Goal: Book appointment/travel/reservation

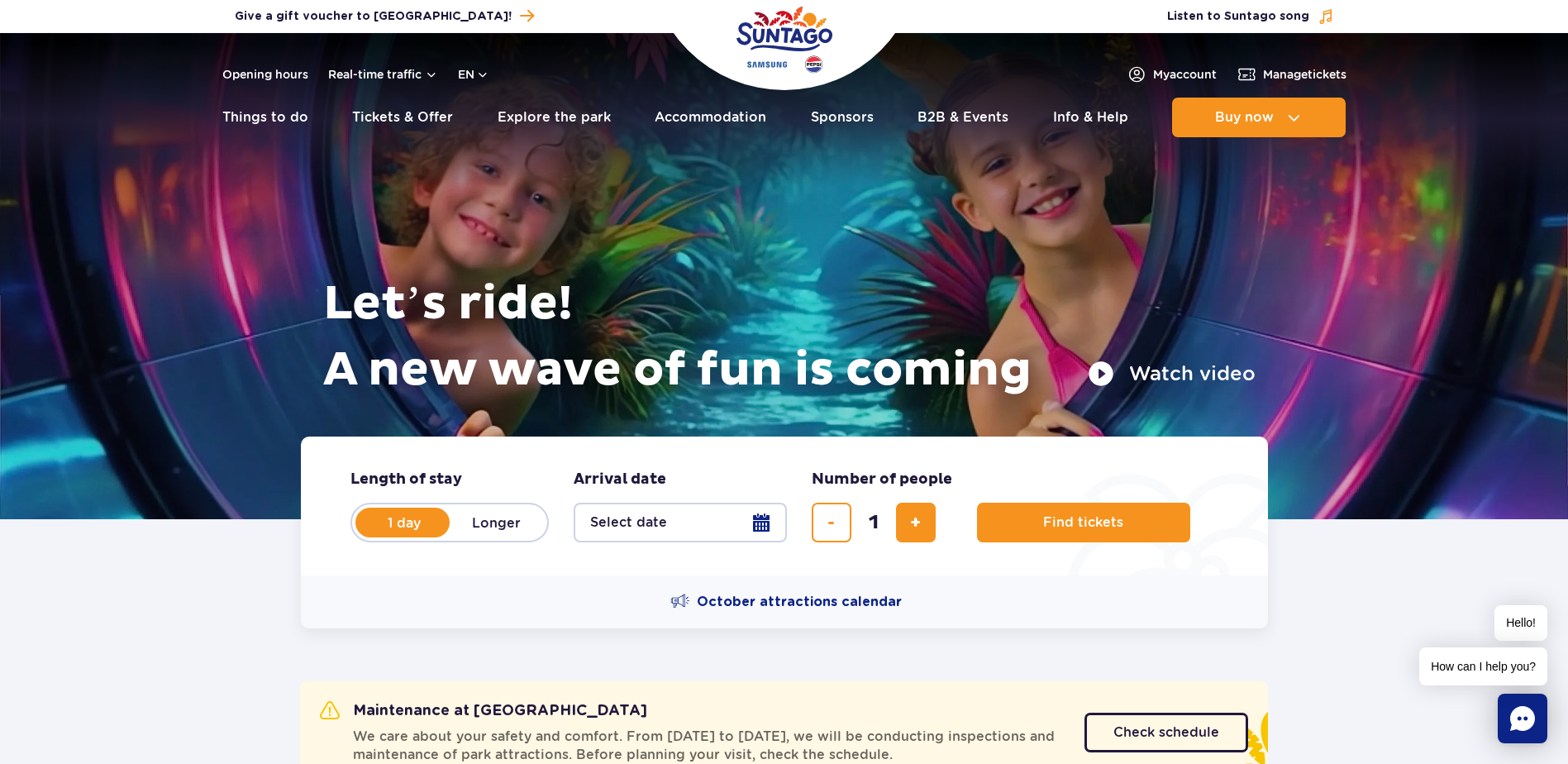
click at [519, 536] on label "Longer" at bounding box center [497, 523] width 95 height 35
click at [468, 536] on input "Longer" at bounding box center [458, 537] width 18 height 3
radio input "false"
radio input "true"
click at [652, 526] on button "Select date" at bounding box center [680, 522] width 213 height 40
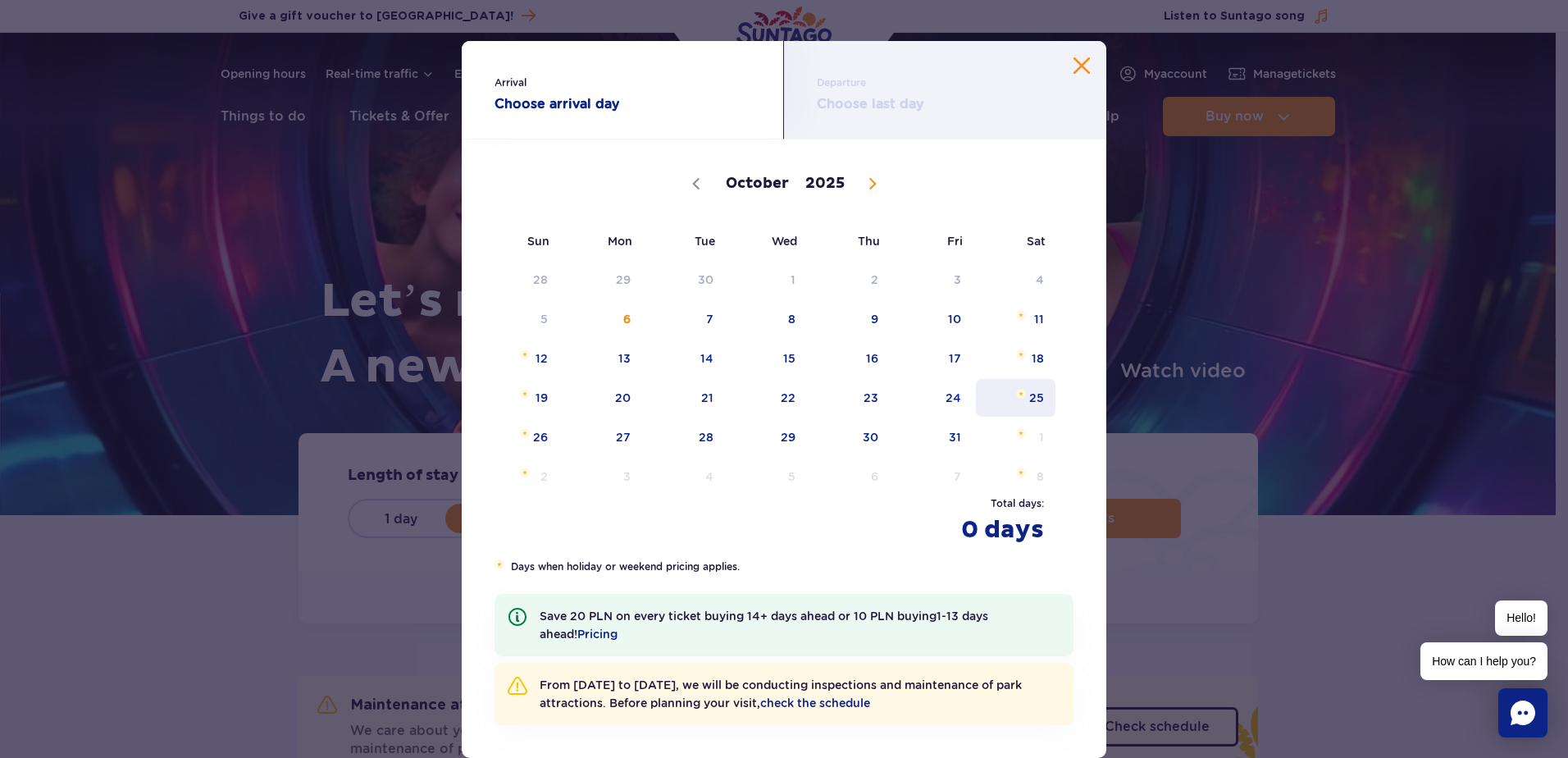
click at [1027, 397] on span "25" at bounding box center [1016, 397] width 83 height 37
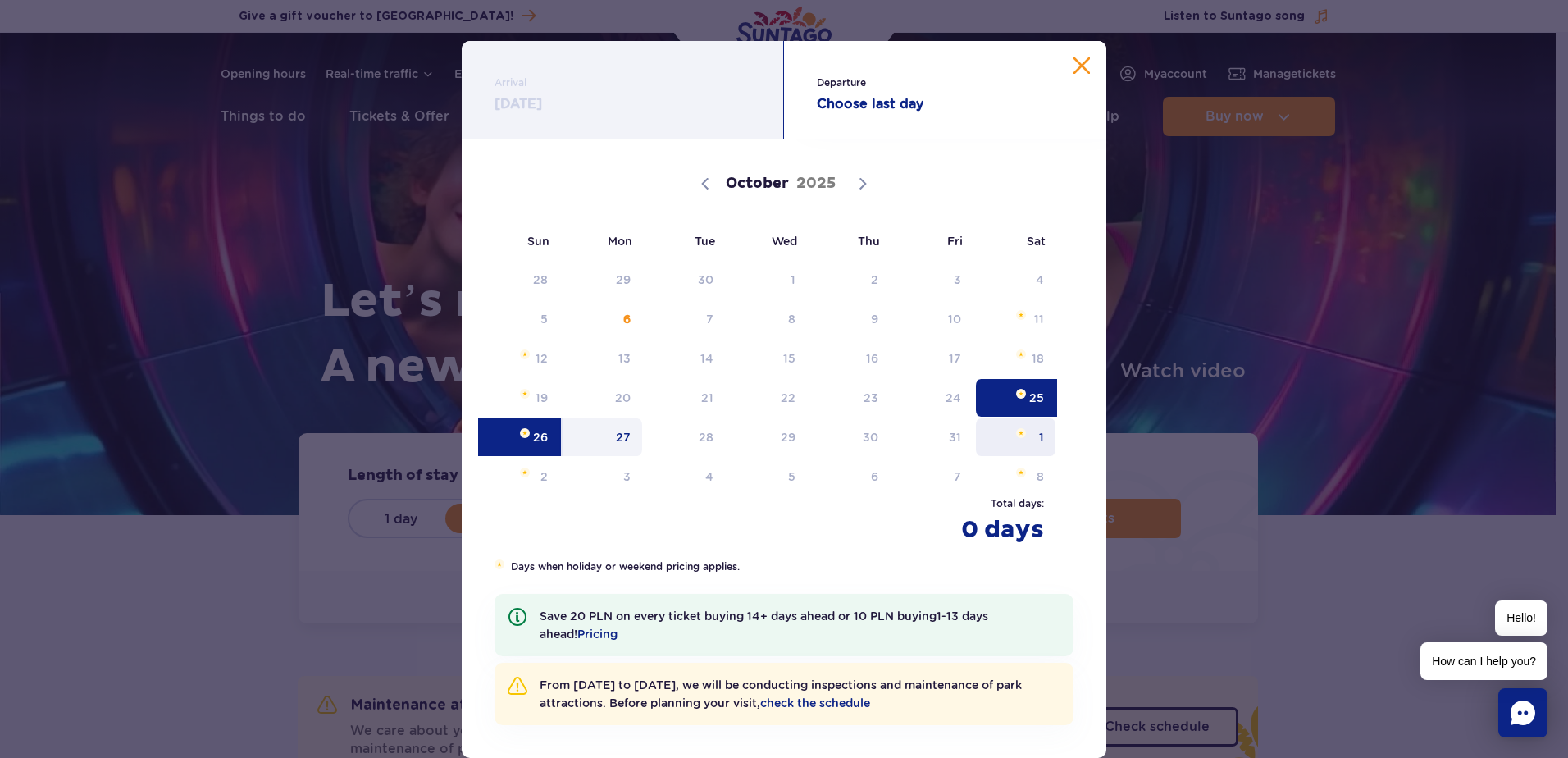
click at [1021, 437] on span "1" at bounding box center [1016, 436] width 83 height 37
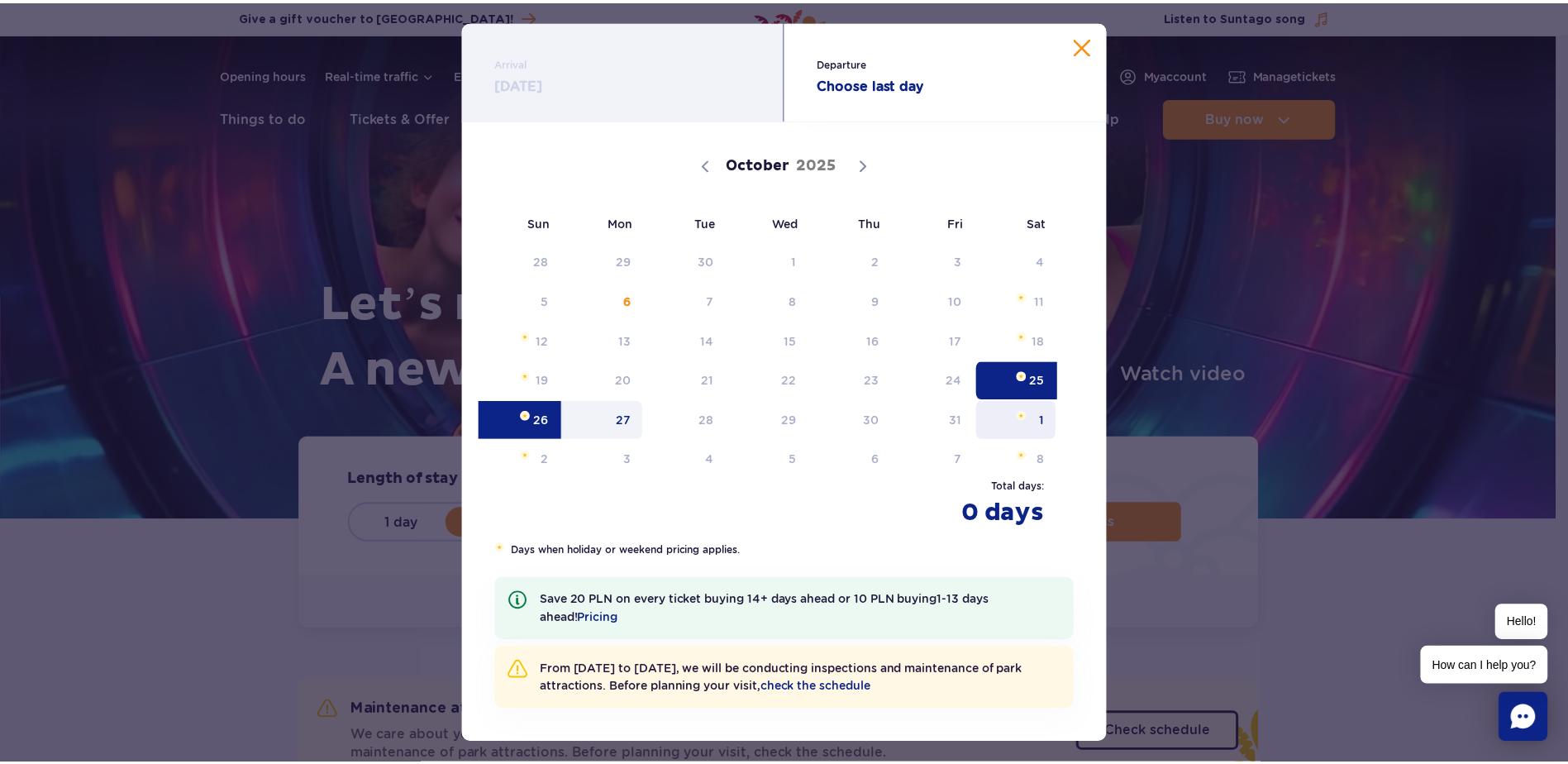
scroll to position [41, 0]
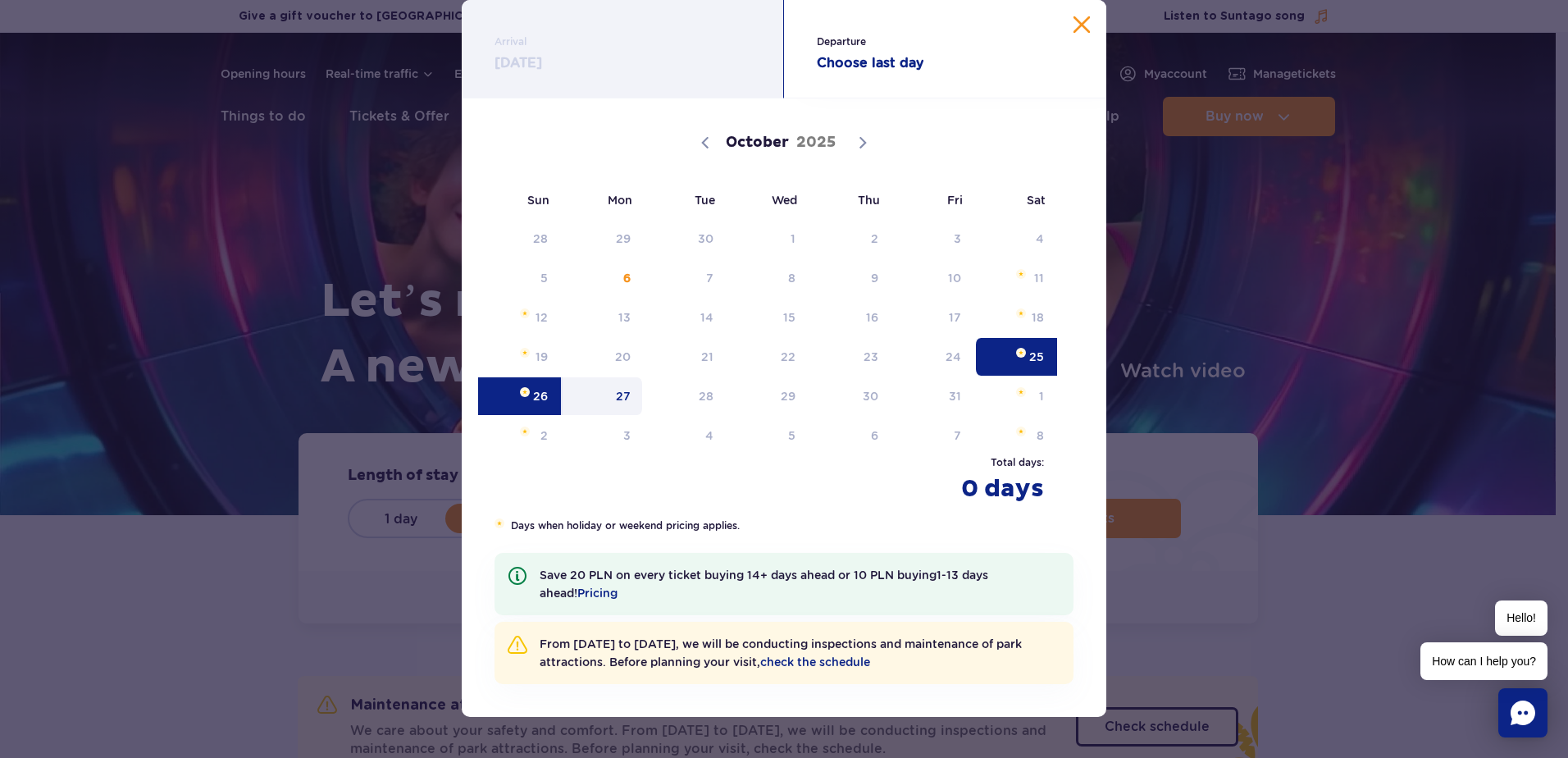
click at [1082, 20] on button "Close calendar" at bounding box center [1081, 24] width 16 height 16
